Goal: Complete application form: Complete application form

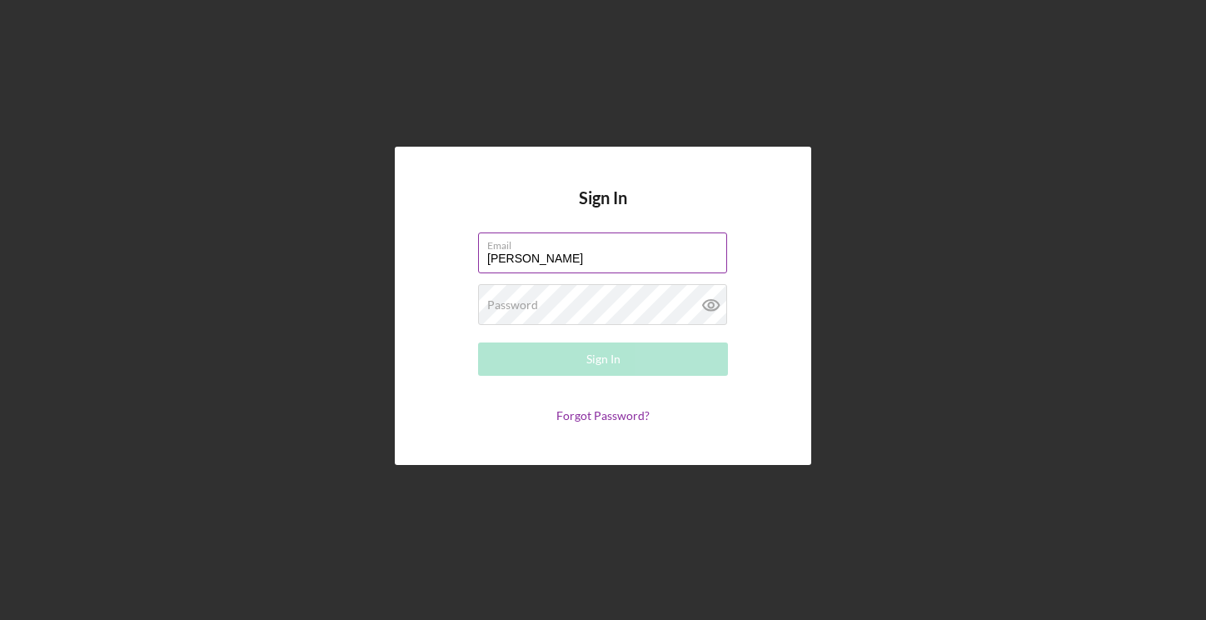
type input "[PERSON_NAME][EMAIL_ADDRESS][DOMAIN_NAME]"
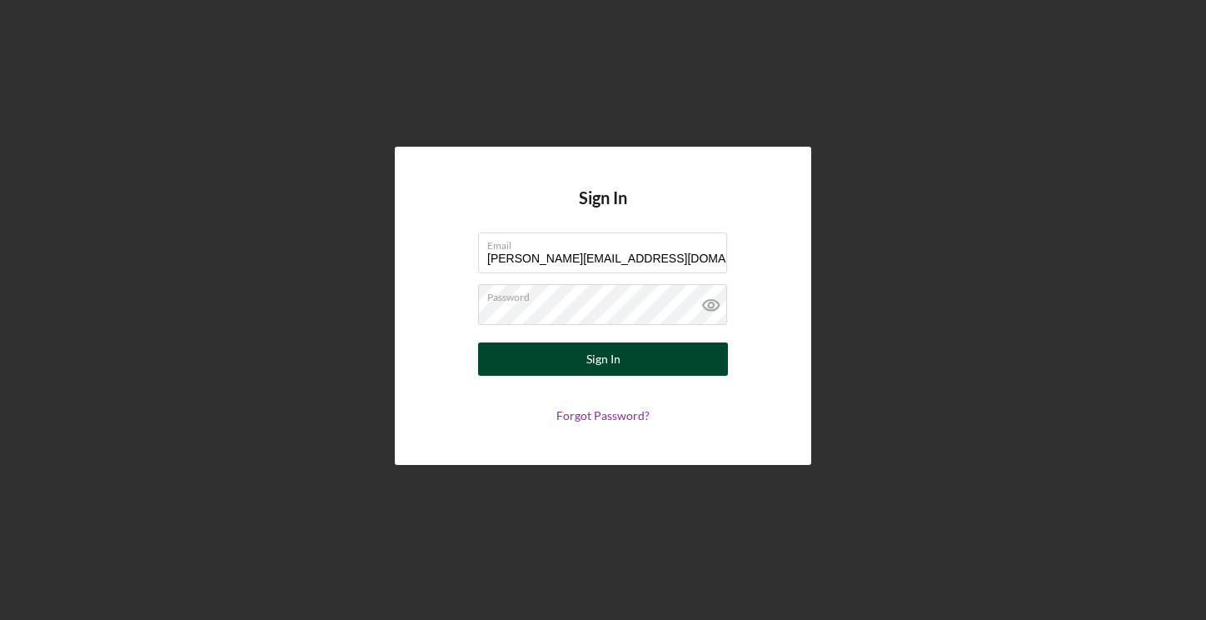
click at [625, 364] on button "Sign In" at bounding box center [603, 358] width 250 height 33
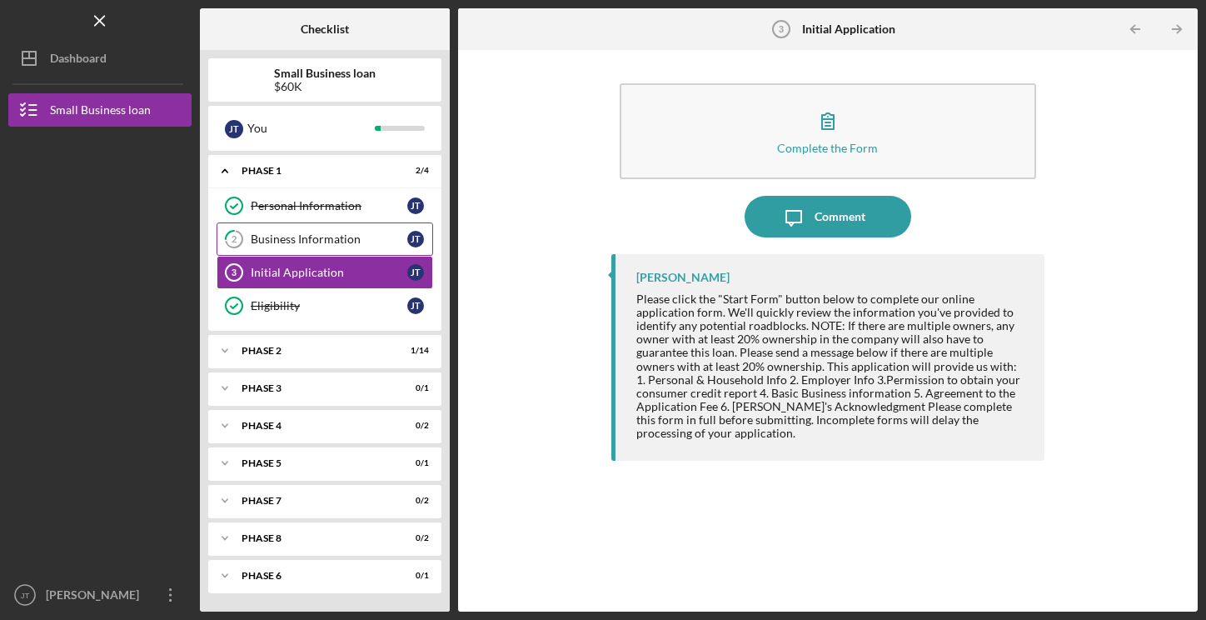
click at [291, 248] on link "2 Business Information [PERSON_NAME]" at bounding box center [325, 238] width 217 height 33
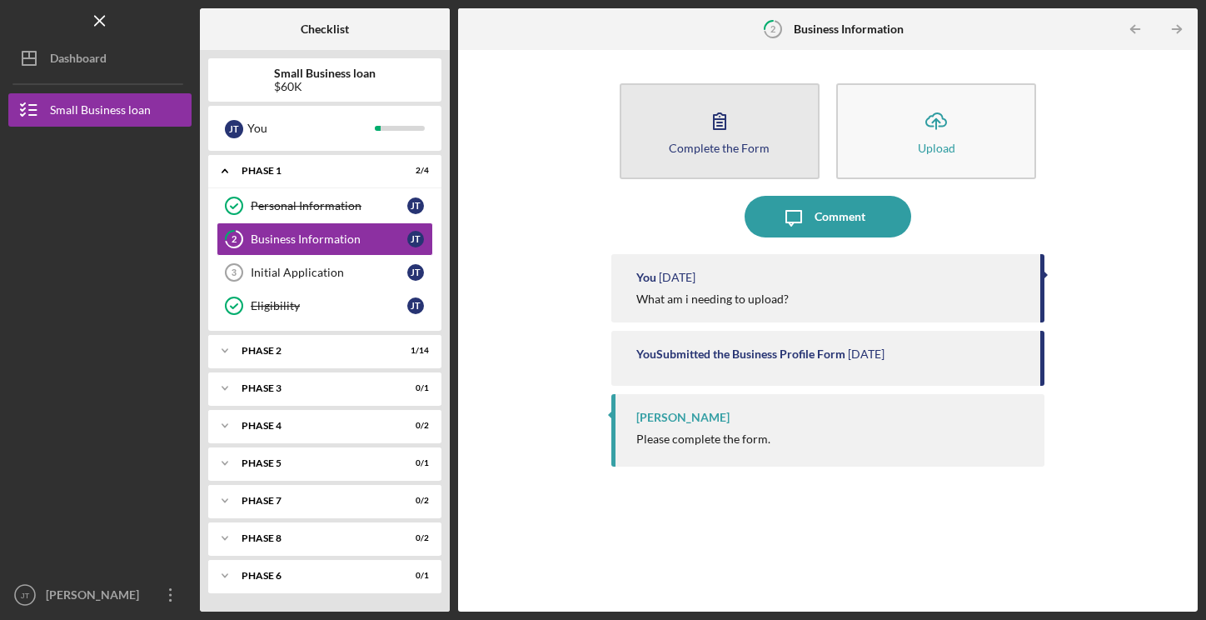
click at [742, 146] on div "Complete the Form" at bounding box center [719, 148] width 101 height 12
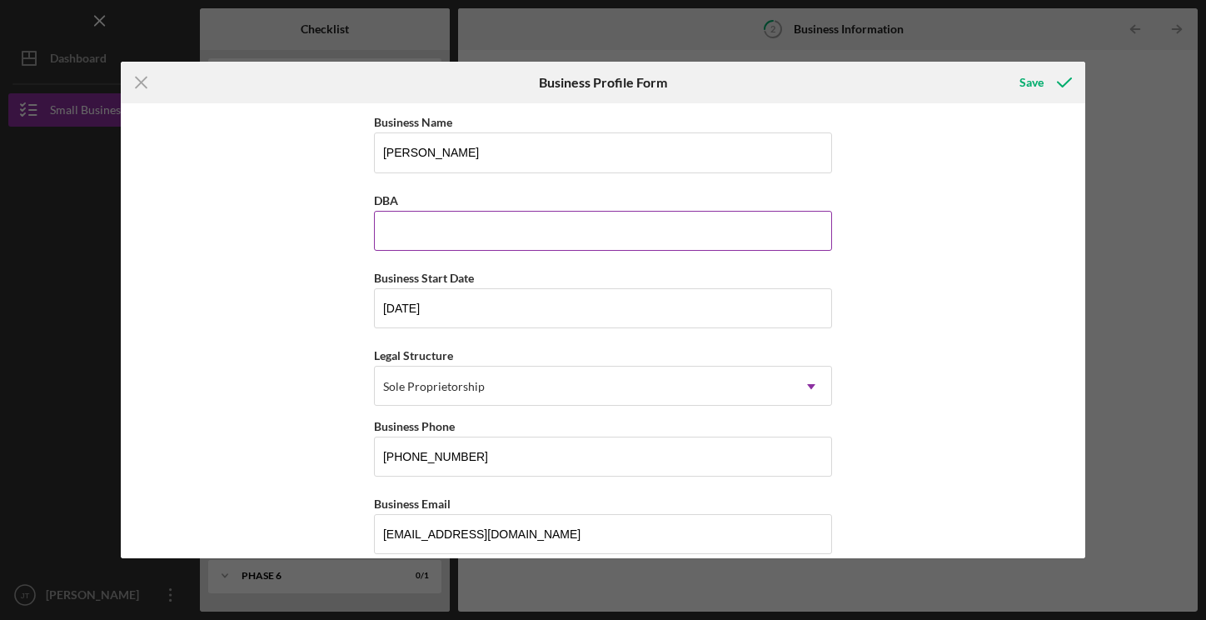
click at [437, 233] on input "DBA" at bounding box center [603, 231] width 458 height 40
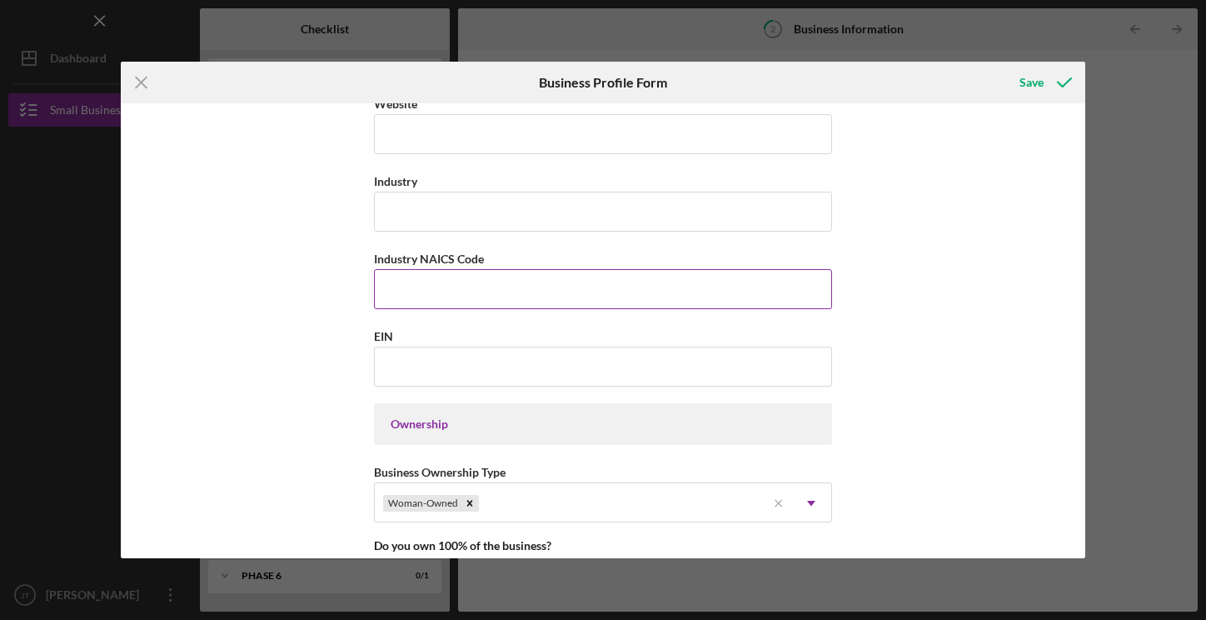
scroll to position [583, 0]
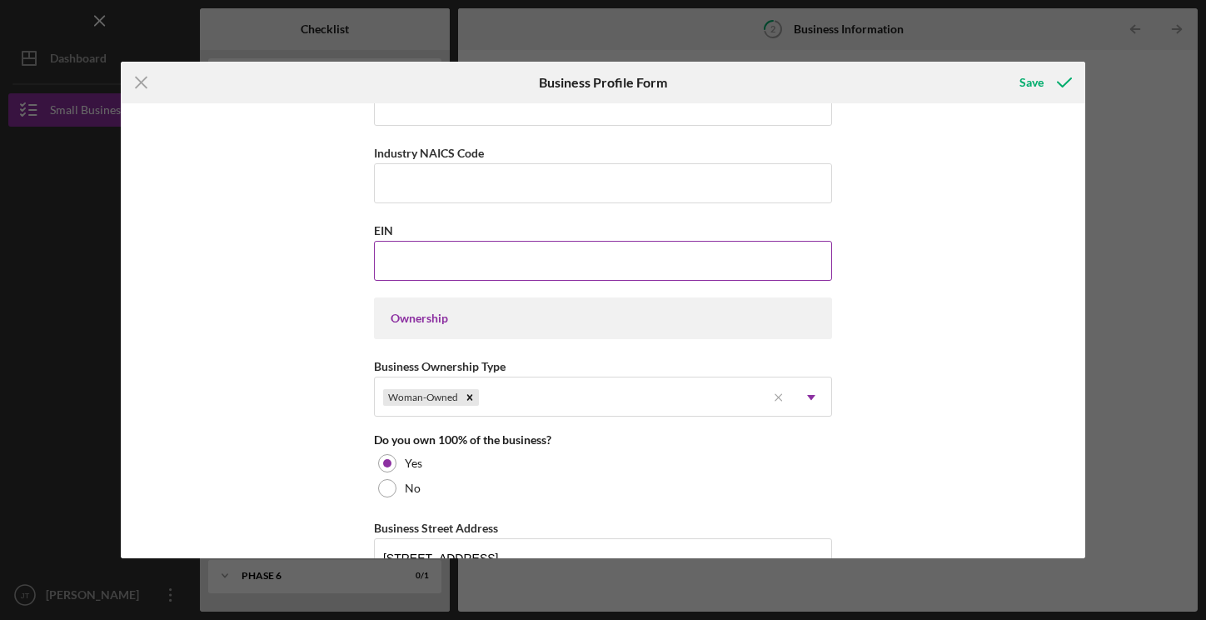
type input "[PERSON_NAME]"
click at [408, 262] on input "EIN" at bounding box center [603, 261] width 458 height 40
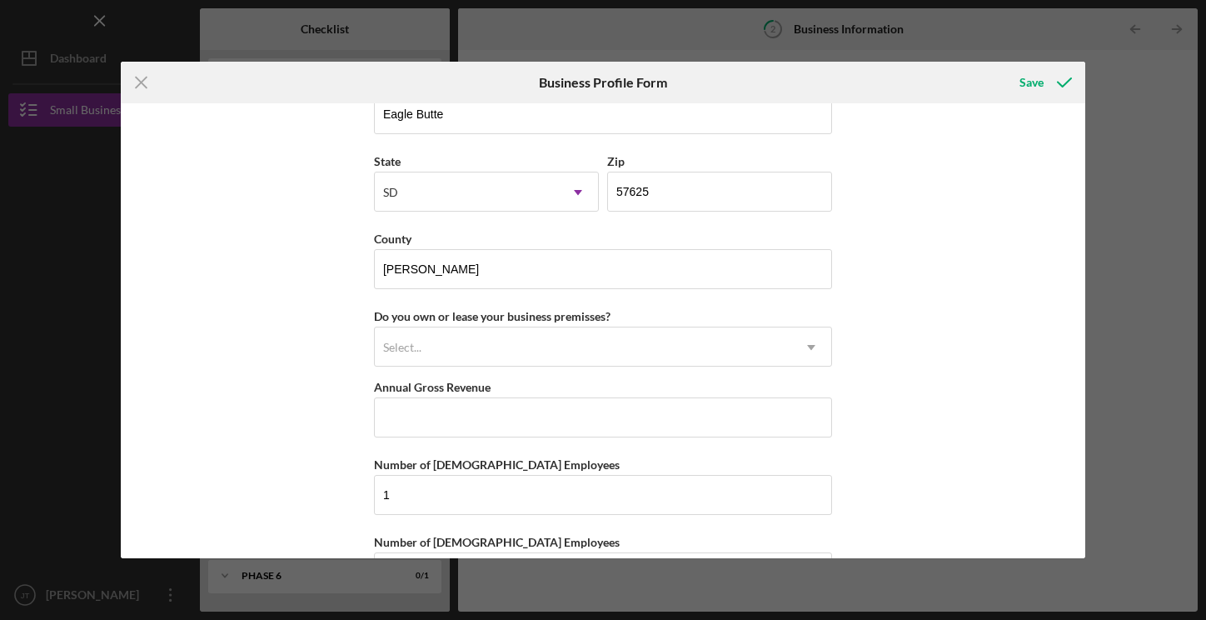
scroll to position [1558, 0]
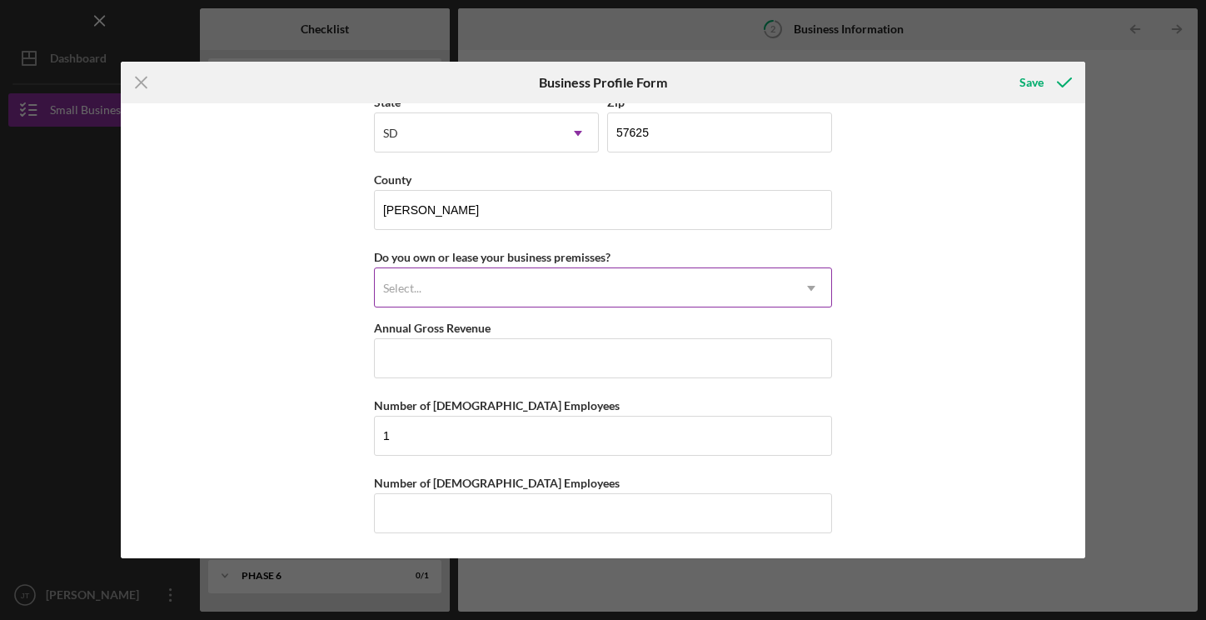
click at [537, 283] on div "Select..." at bounding box center [583, 288] width 416 height 38
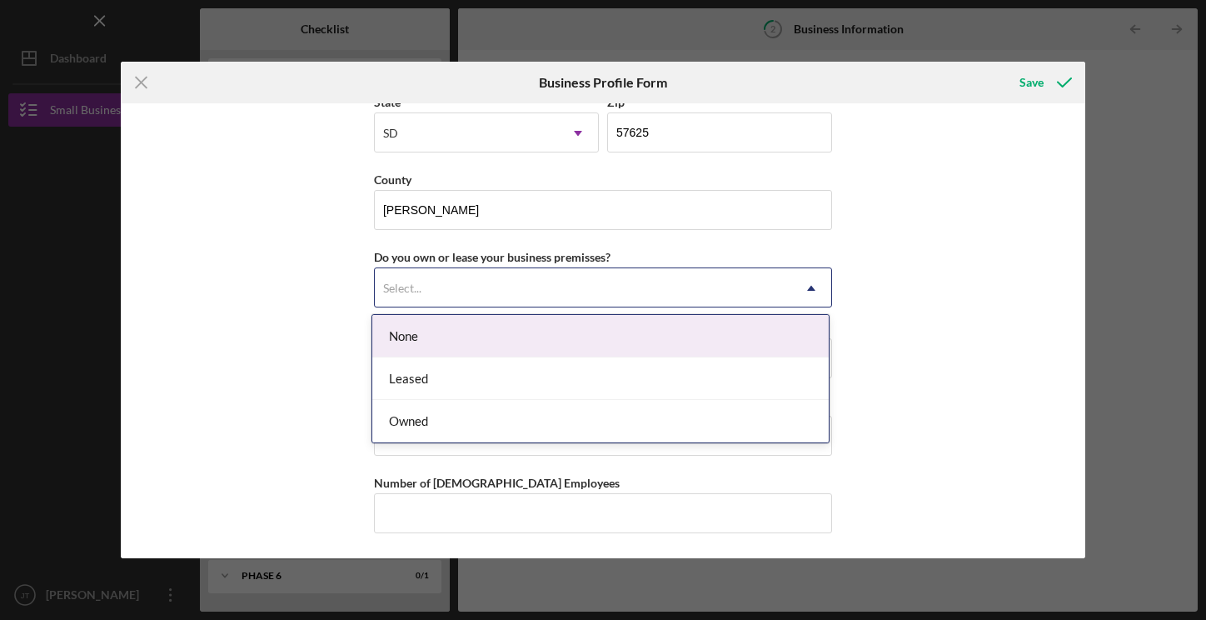
click at [435, 332] on div "None" at bounding box center [600, 336] width 456 height 42
click at [526, 297] on div "Select..." at bounding box center [583, 288] width 416 height 38
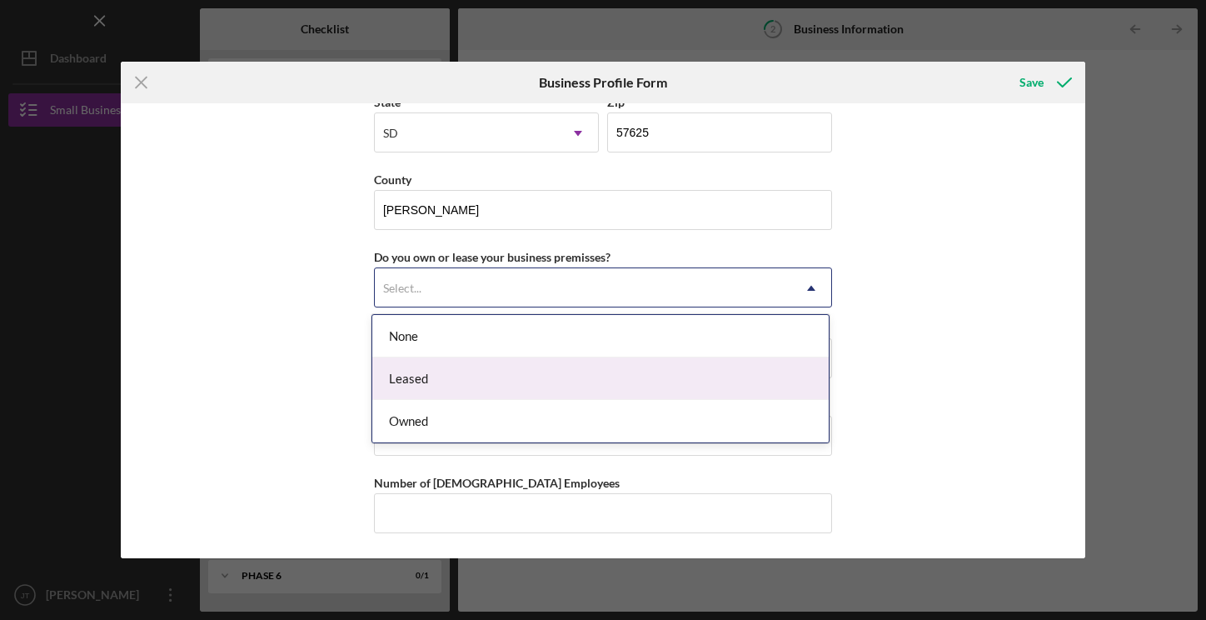
click at [462, 378] on div "Leased" at bounding box center [600, 378] width 456 height 42
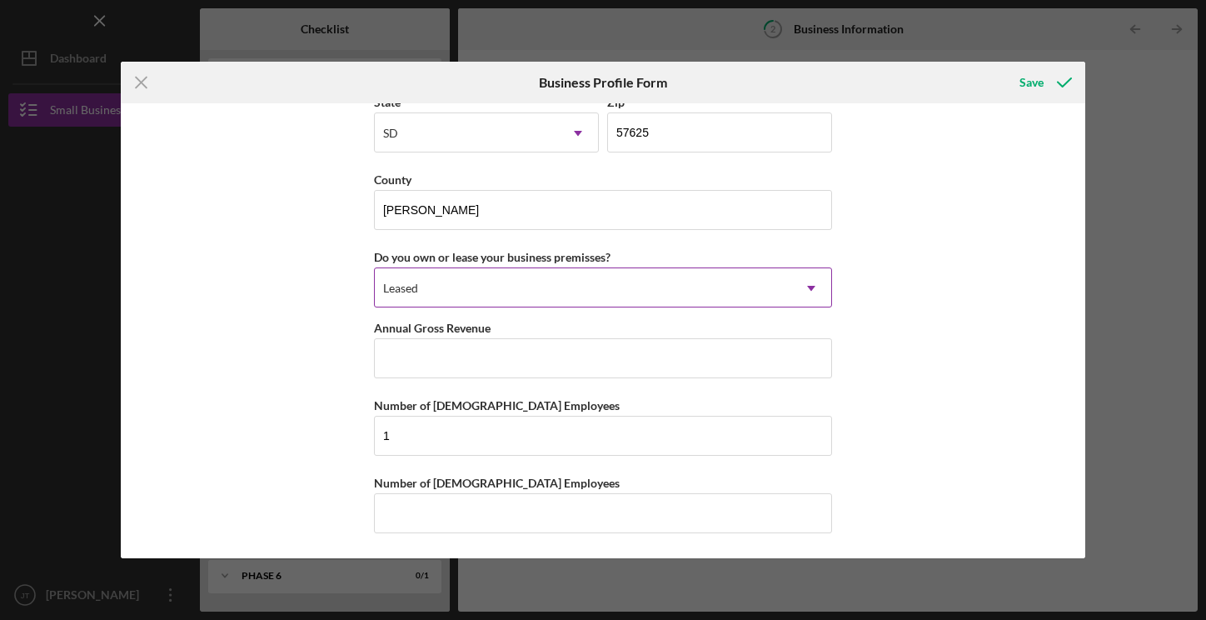
click at [556, 289] on div "Leased" at bounding box center [583, 288] width 416 height 38
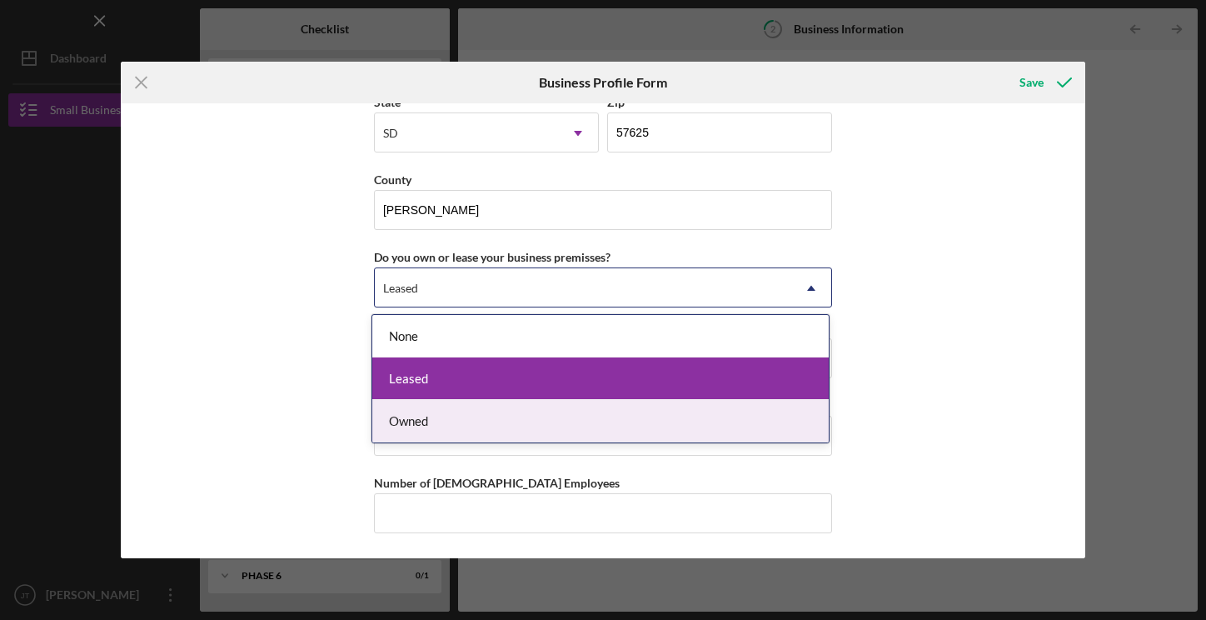
click at [466, 426] on div "Owned" at bounding box center [600, 421] width 456 height 42
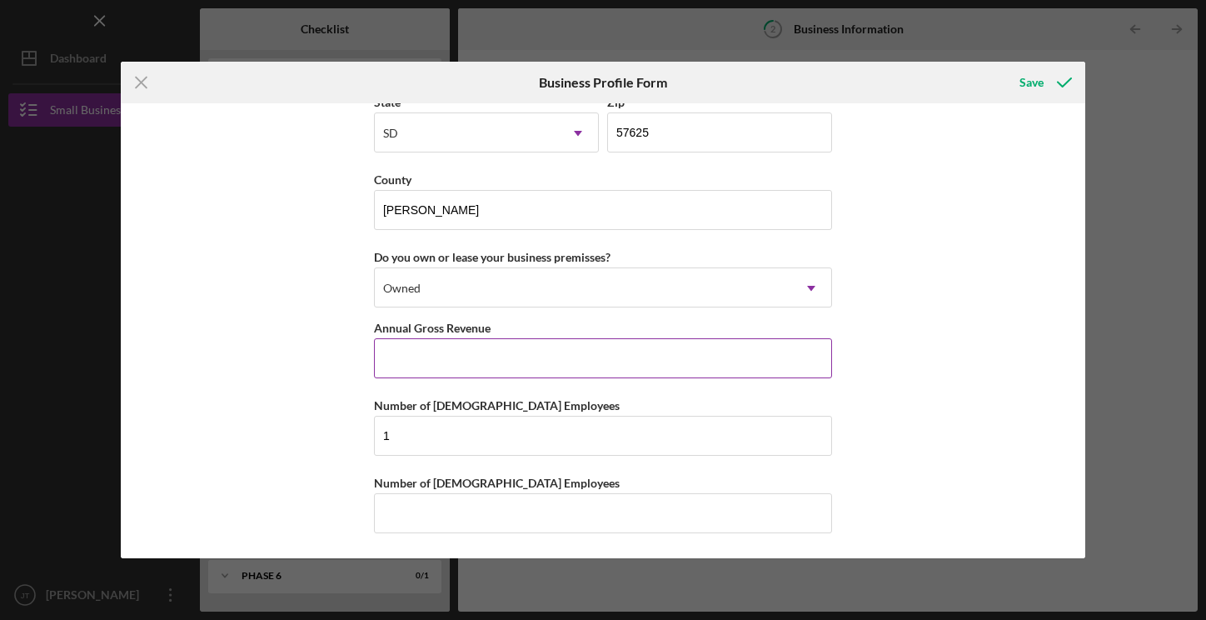
click at [409, 368] on input "Annual Gross Revenue" at bounding box center [603, 358] width 458 height 40
type input "$0"
click at [436, 513] on input "Number of [DEMOGRAPHIC_DATA] Employees" at bounding box center [603, 513] width 458 height 40
type input "1"
click at [1038, 79] on div "Save" at bounding box center [1031, 82] width 24 height 33
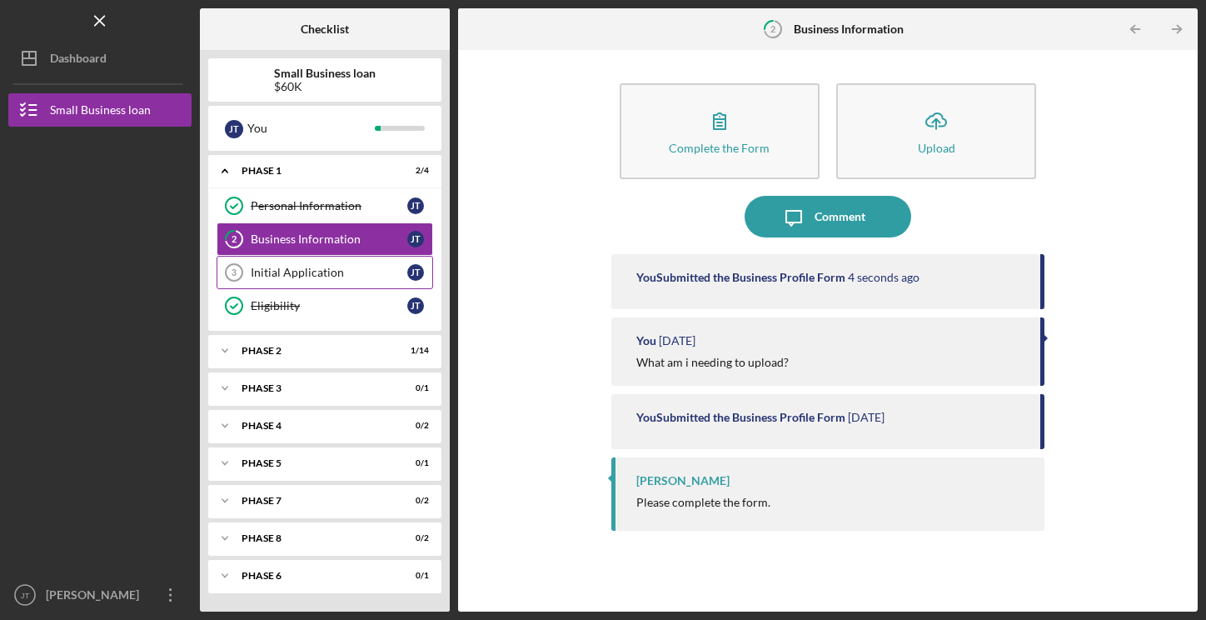
click at [293, 270] on div "Initial Application" at bounding box center [329, 272] width 157 height 13
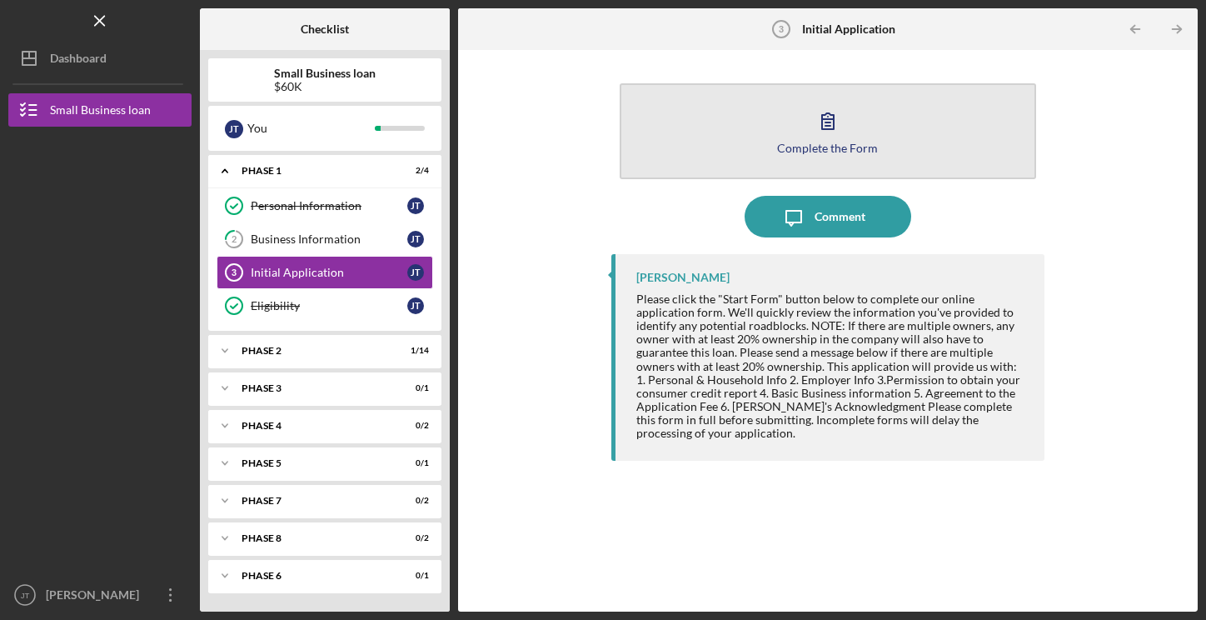
click at [832, 139] on icon "button" at bounding box center [828, 121] width 42 height 42
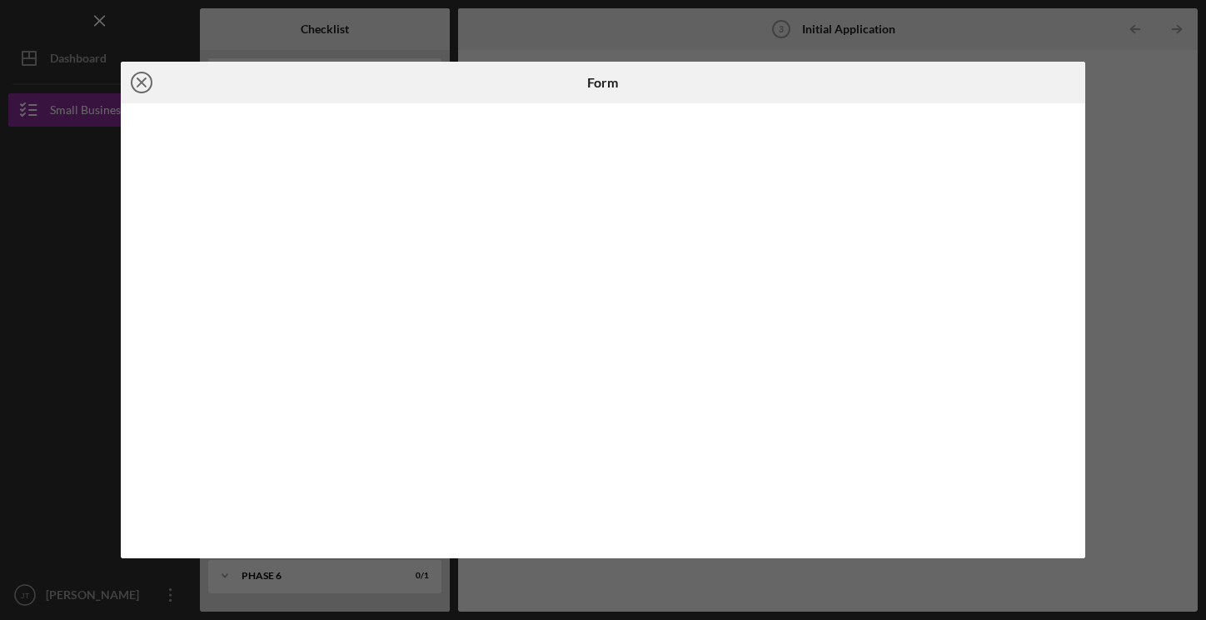
click at [147, 86] on icon "Icon/Close" at bounding box center [142, 83] width 42 height 42
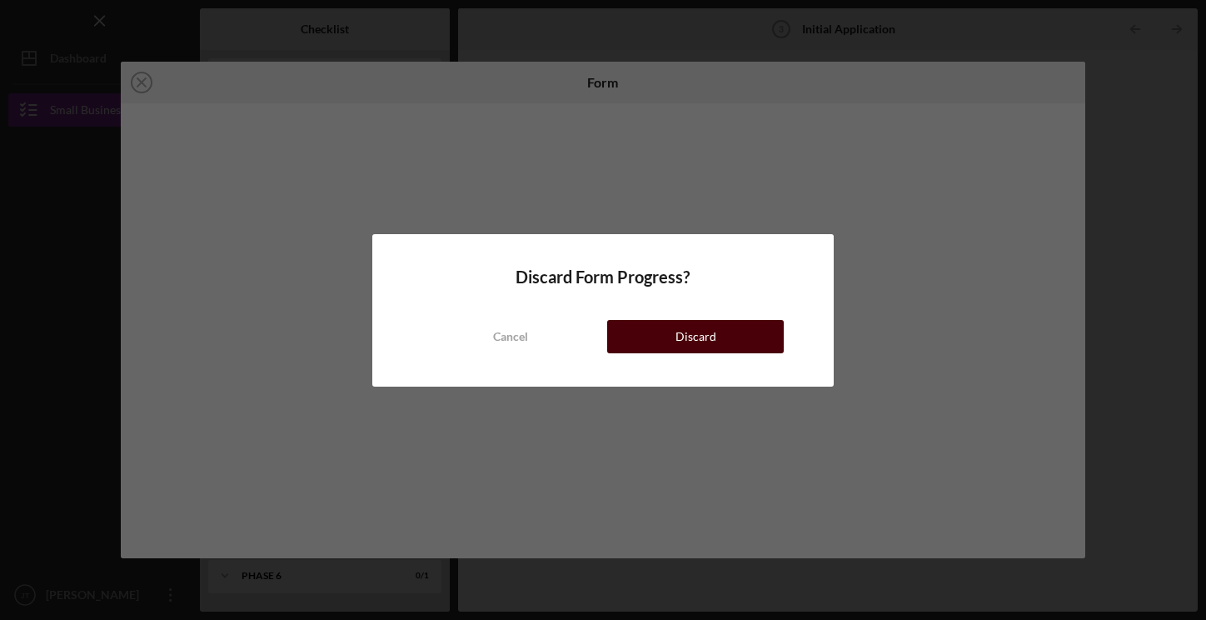
click at [726, 330] on button "Discard" at bounding box center [695, 336] width 177 height 33
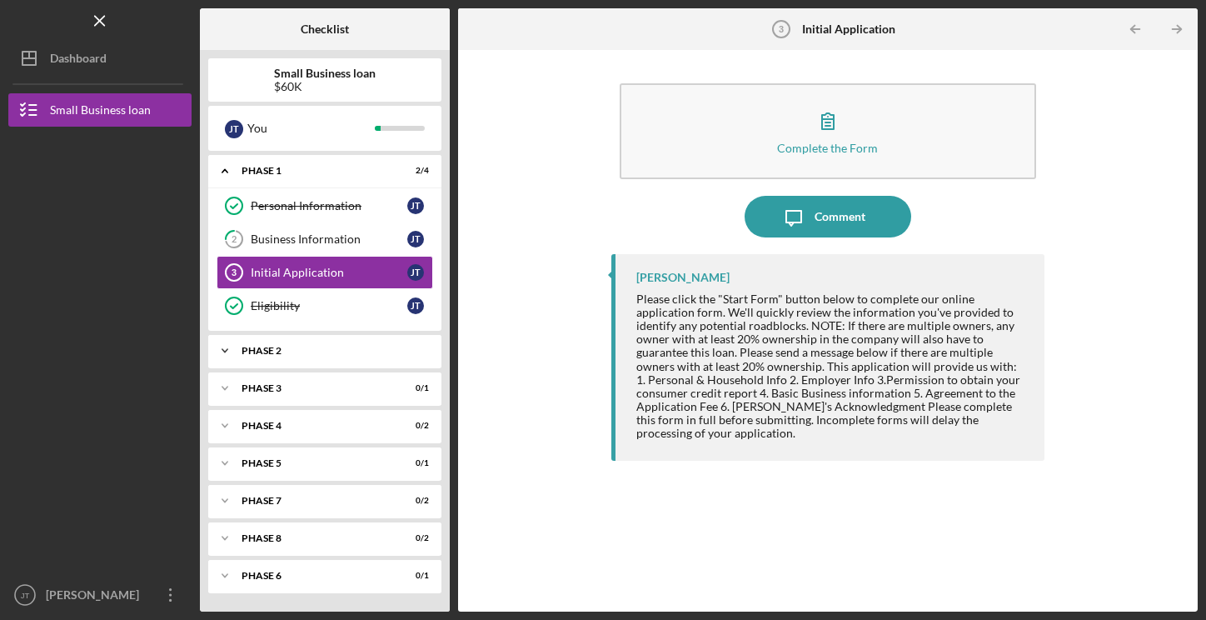
click at [227, 173] on polyline at bounding box center [224, 171] width 5 height 3
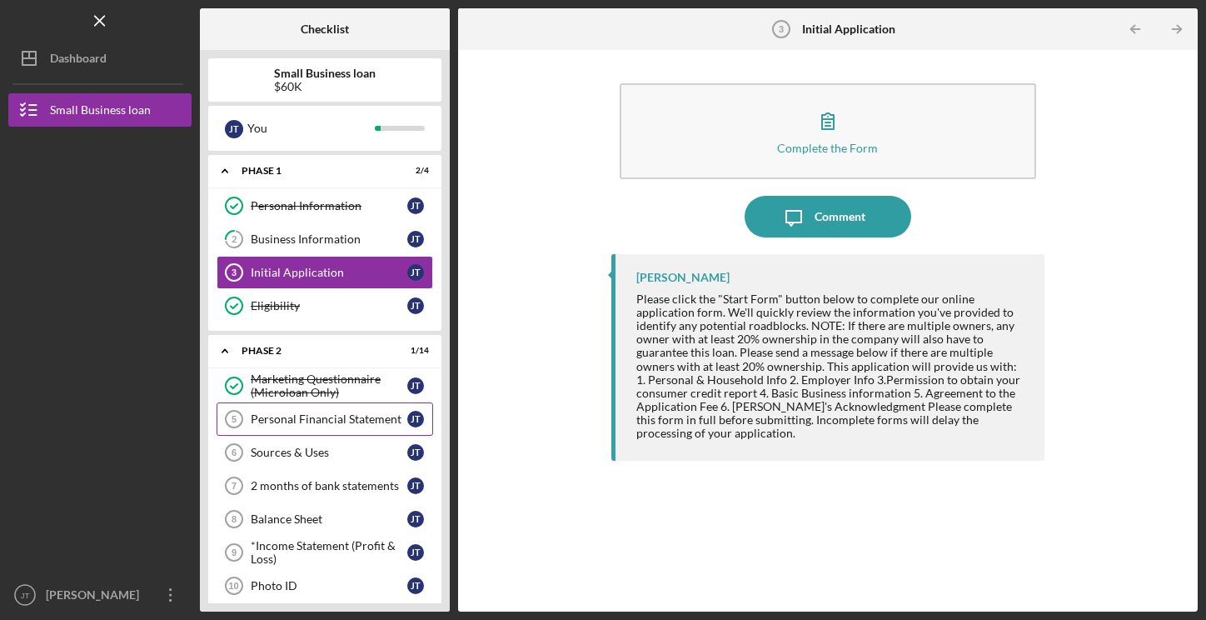
click at [319, 421] on div "Personal Financial Statement" at bounding box center [329, 418] width 157 height 13
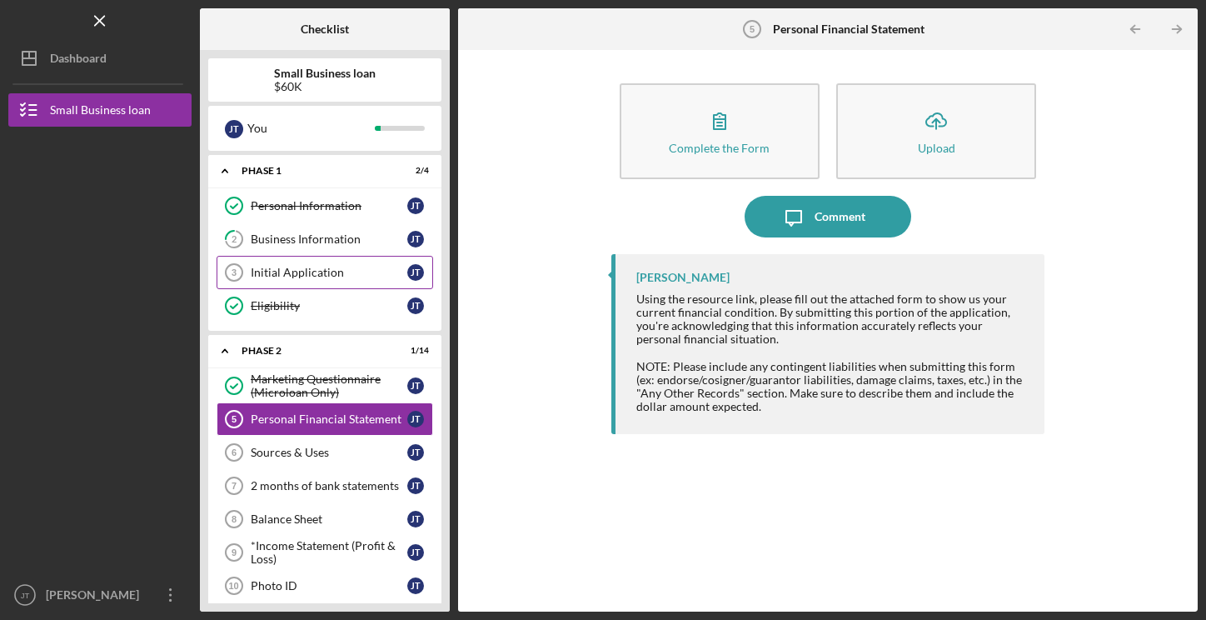
click at [286, 272] on div "Initial Application" at bounding box center [329, 272] width 157 height 13
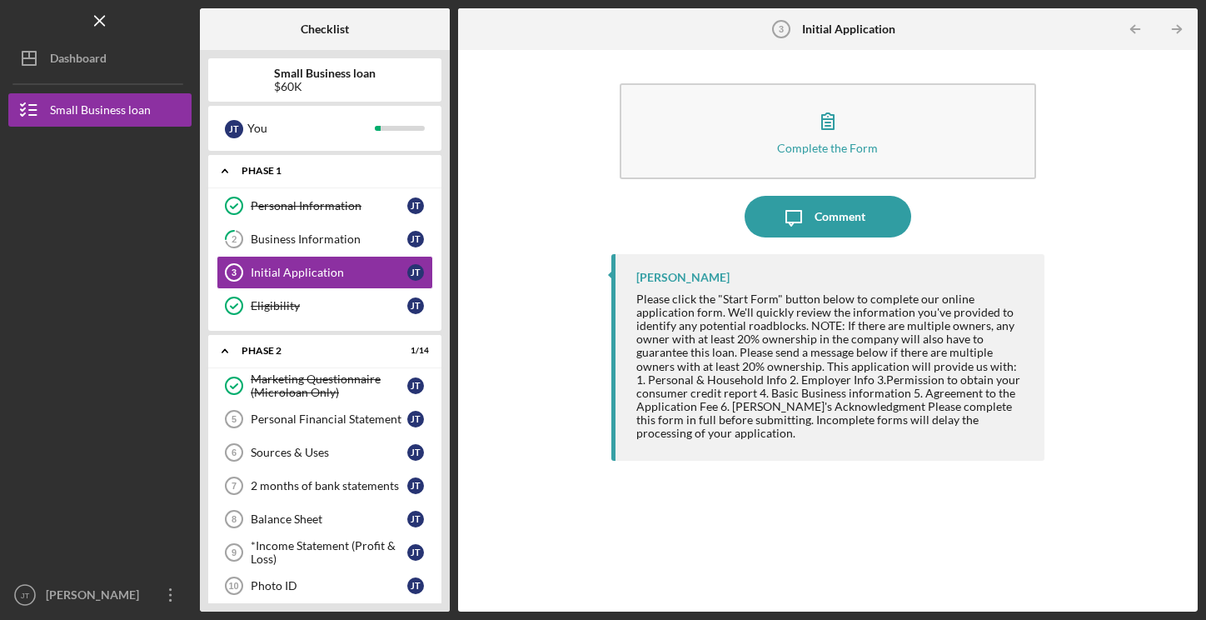
click at [222, 166] on icon "Icon/Expander" at bounding box center [224, 170] width 33 height 33
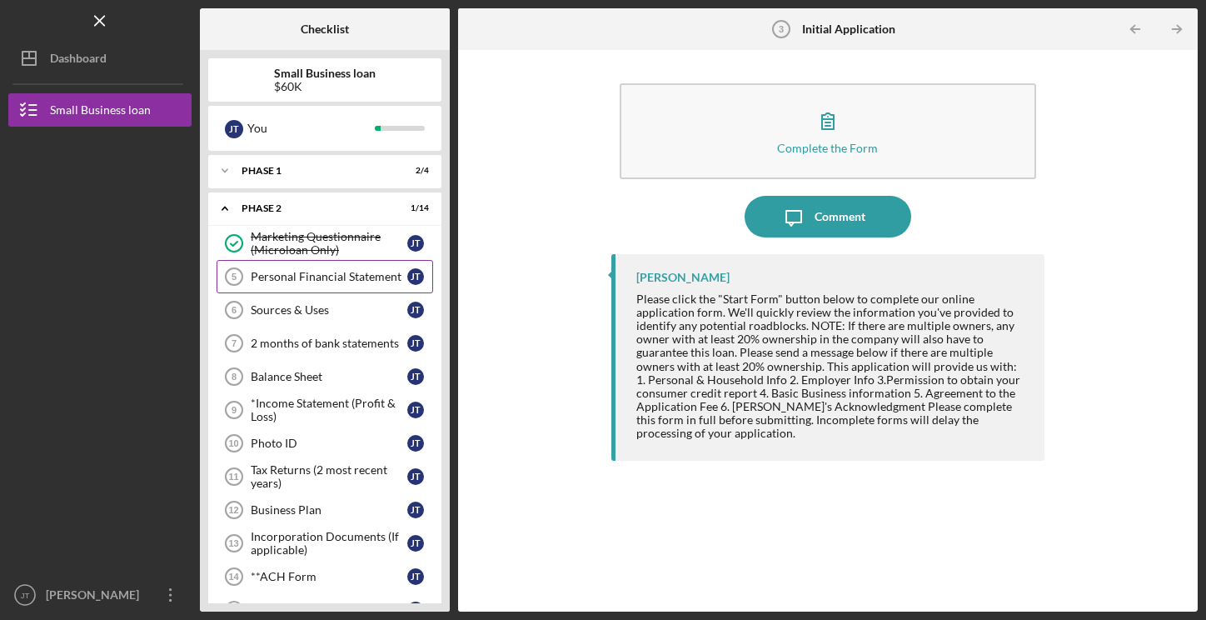
click at [293, 279] on div "Personal Financial Statement" at bounding box center [329, 276] width 157 height 13
